Goal: Information Seeking & Learning: Learn about a topic

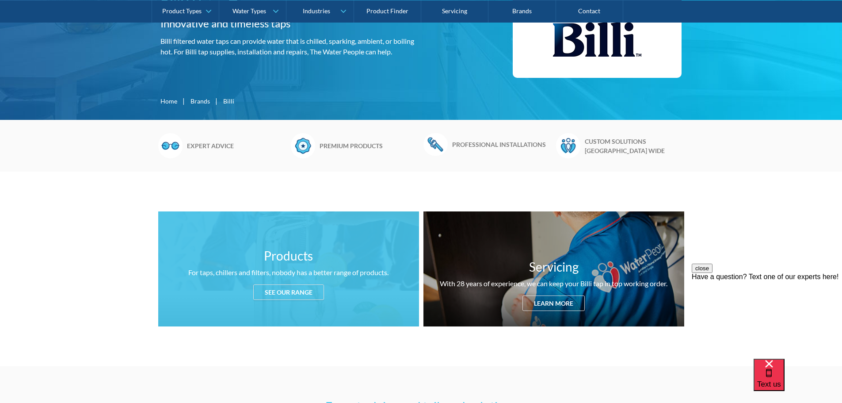
click at [272, 293] on div "See our range" at bounding box center [288, 291] width 71 height 15
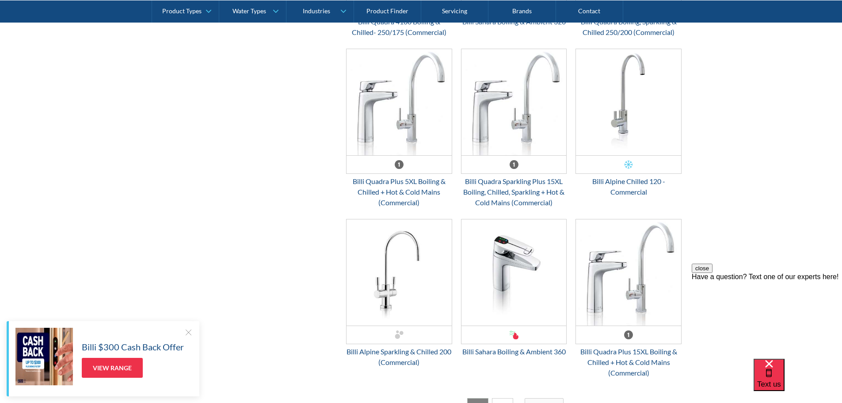
scroll to position [2139, 0]
click at [639, 173] on div "OFFER: Fits Most Brands New Product Best Seller" at bounding box center [628, 110] width 106 height 125
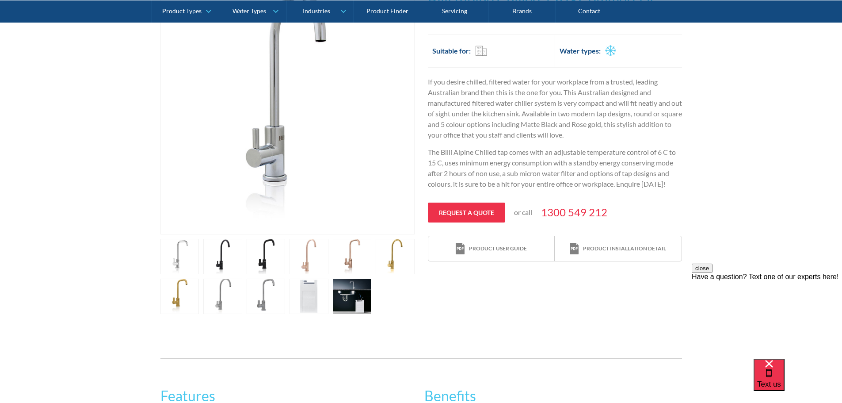
scroll to position [221, 0]
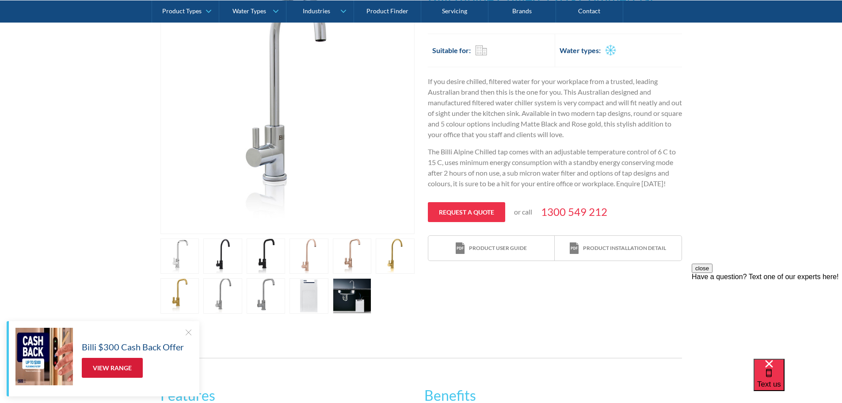
click at [119, 370] on link "View Range" at bounding box center [112, 367] width 61 height 20
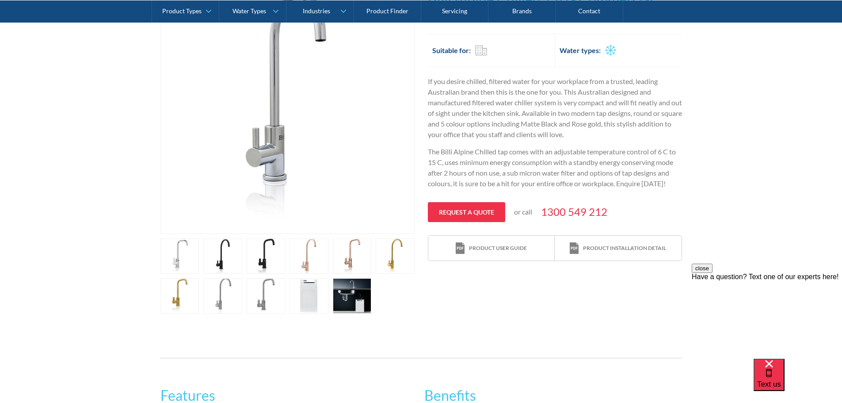
scroll to position [44, 0]
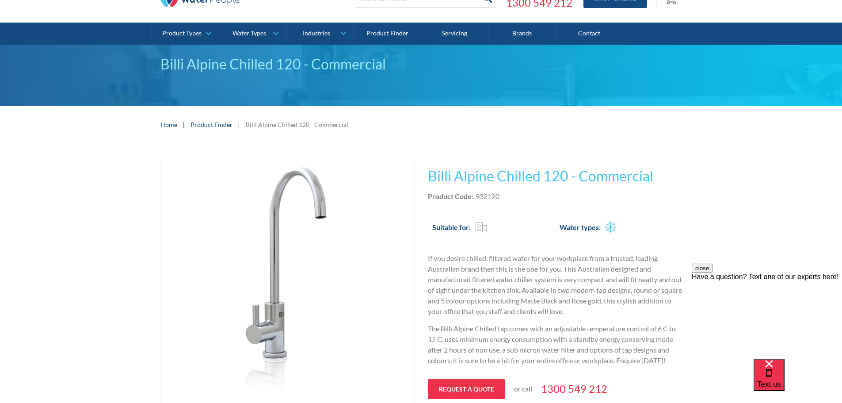
click at [219, 126] on link "Product Finder" at bounding box center [211, 124] width 42 height 9
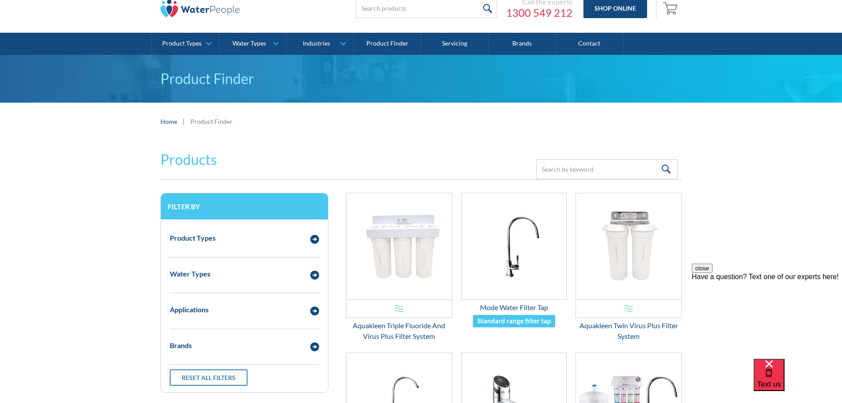
scroll to position [17, 0]
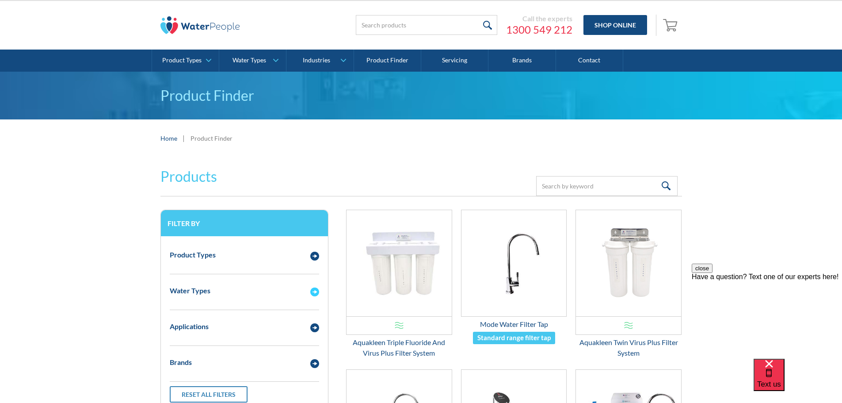
click at [194, 292] on div "Water Types" at bounding box center [190, 290] width 41 height 11
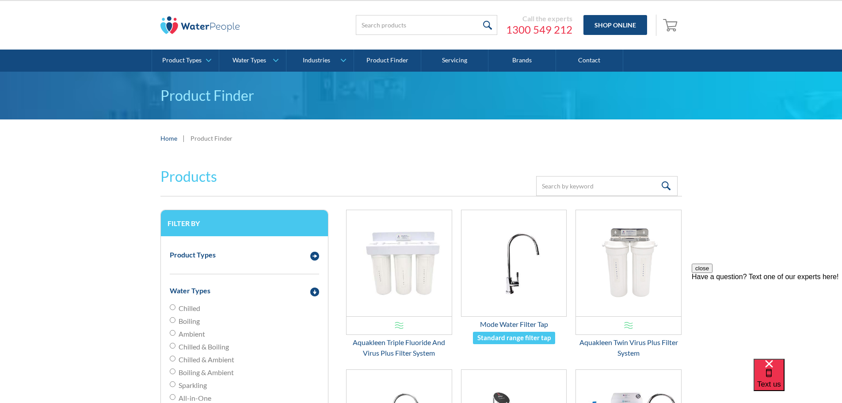
click at [173, 333] on input "Ambient" at bounding box center [173, 333] width 6 height 6
radio input "true"
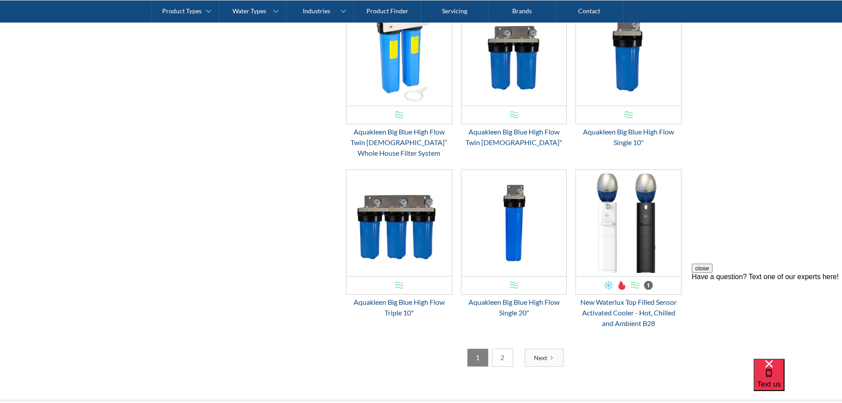
scroll to position [1299, 0]
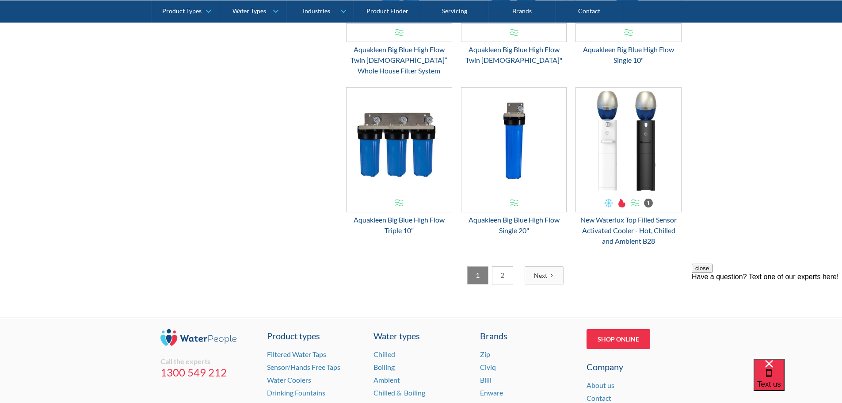
click at [544, 280] on div "Next" at bounding box center [540, 274] width 13 height 9
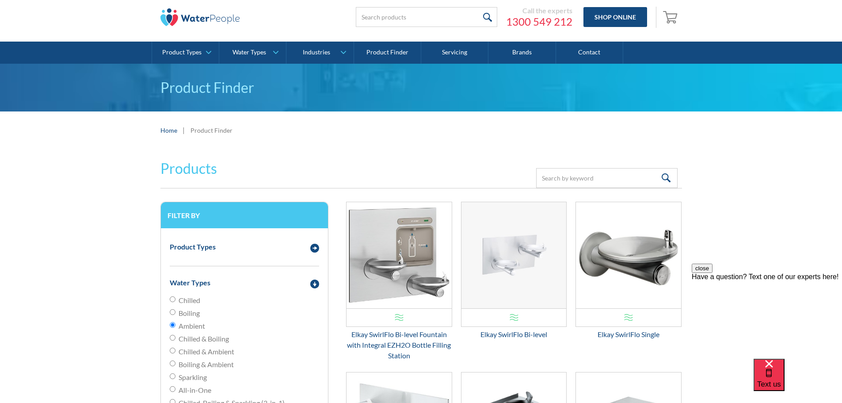
scroll to position [158, 0]
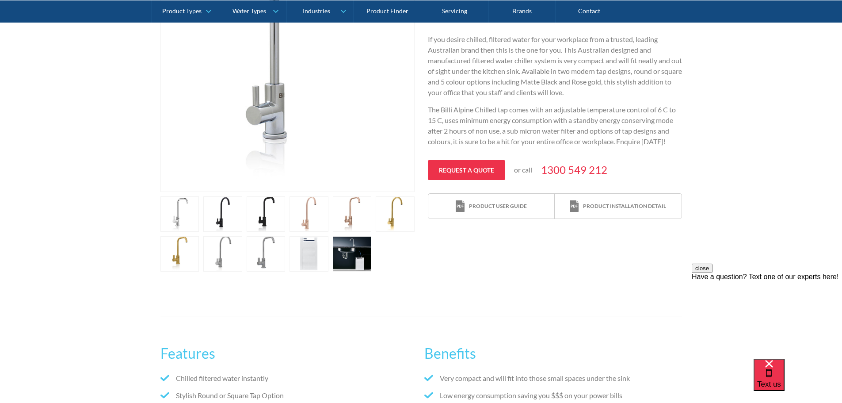
scroll to position [265, 0]
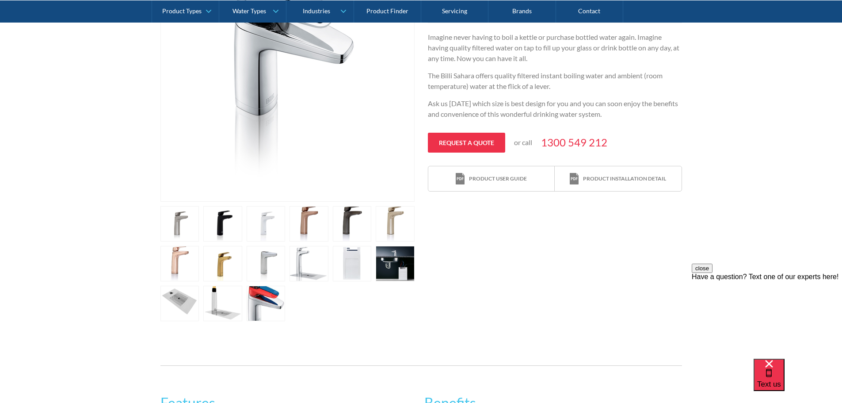
scroll to position [177, 0]
